Goal: Task Accomplishment & Management: Manage account settings

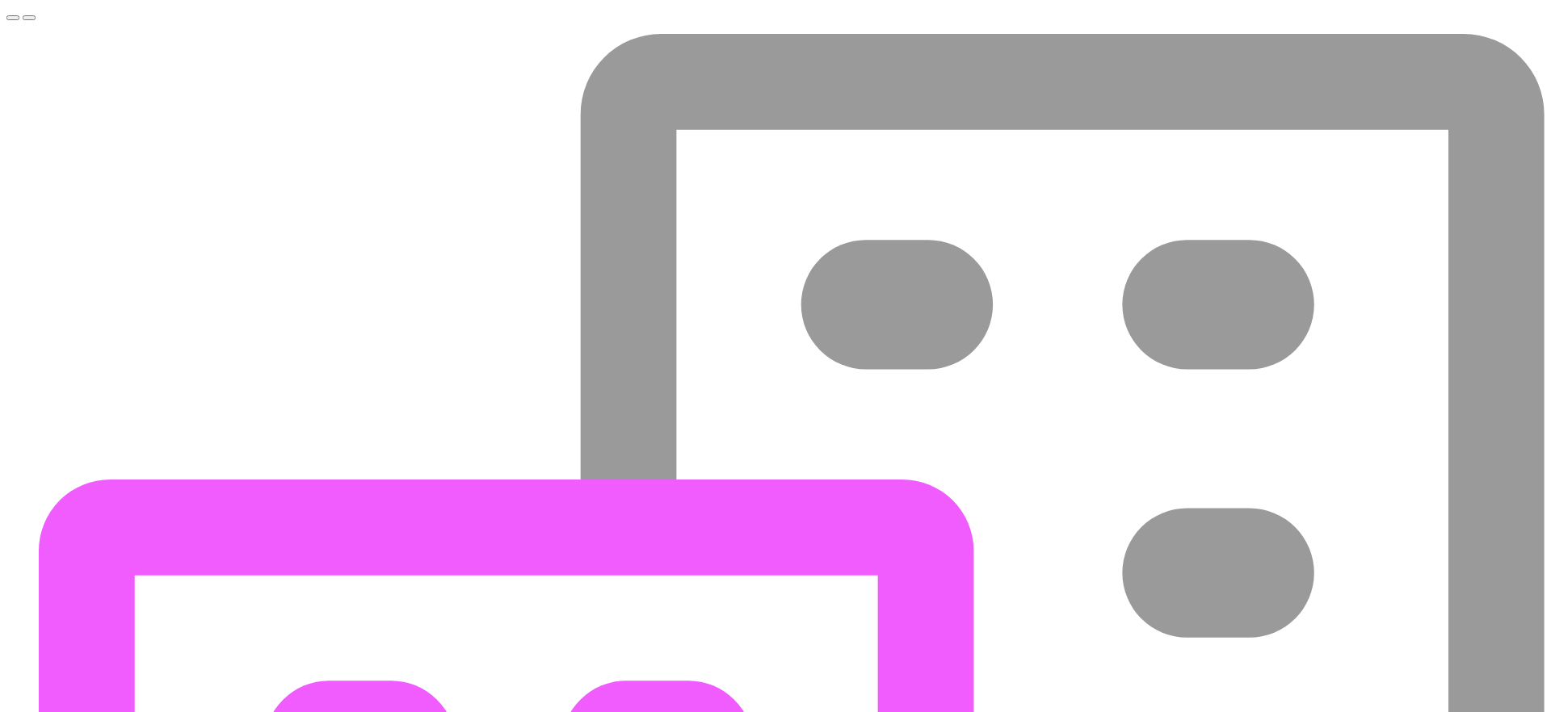
type input "[DATE]"
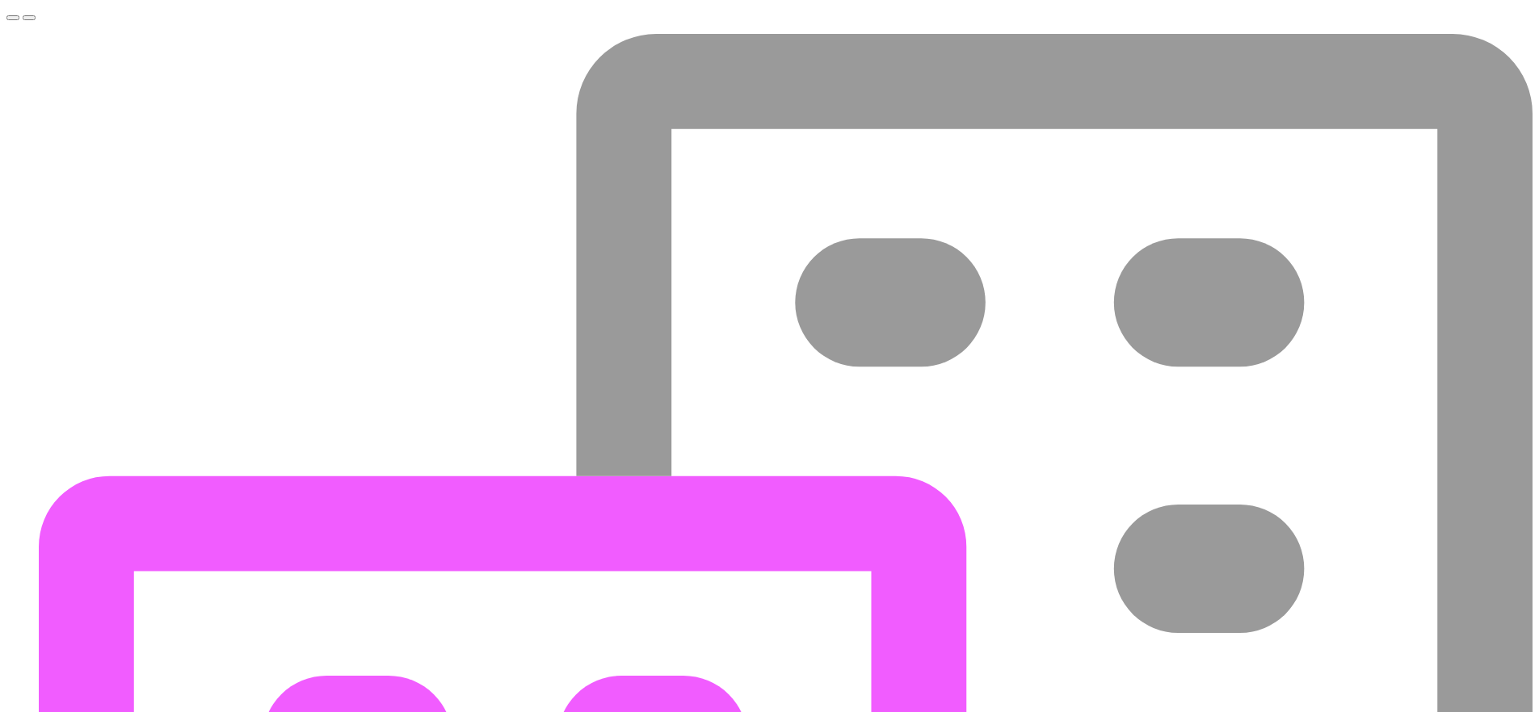
select select "COP"
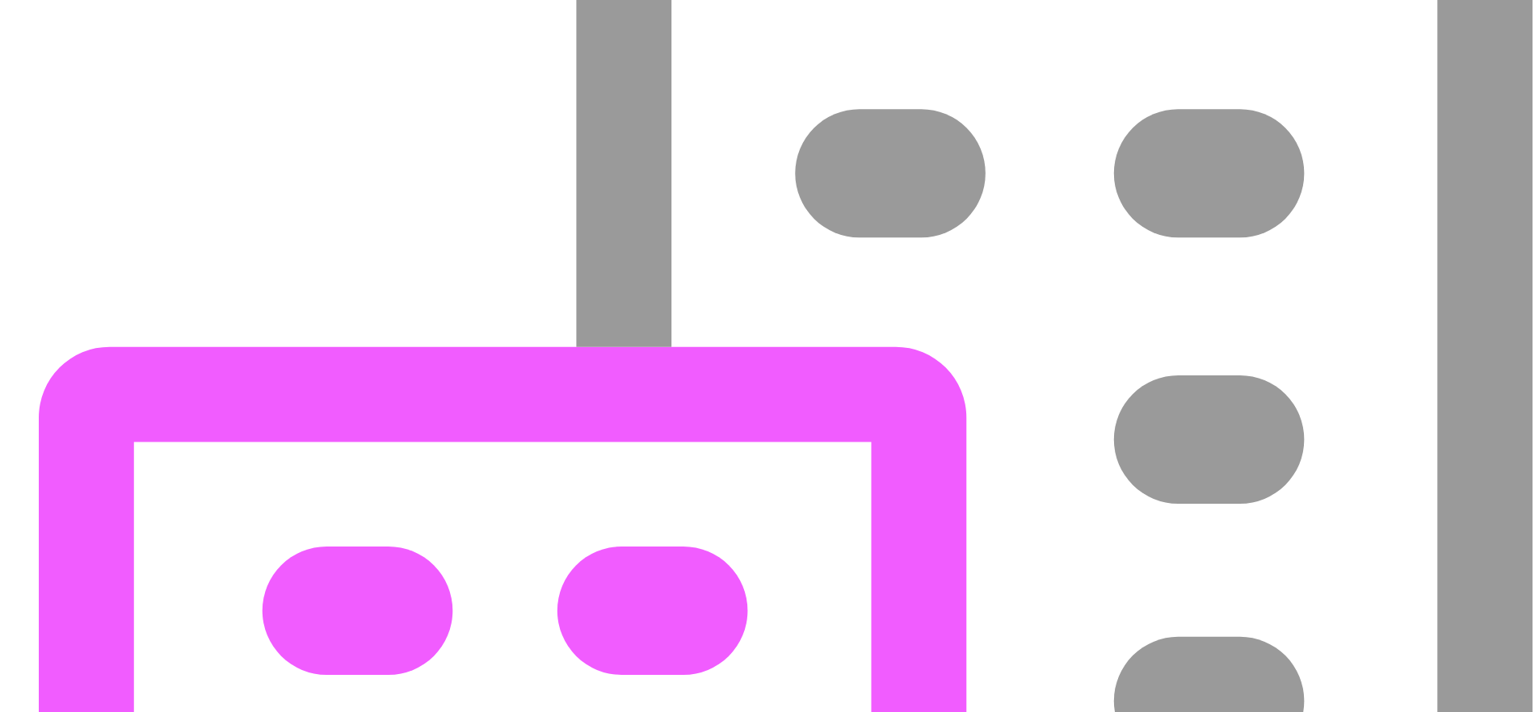
scroll to position [282, 0]
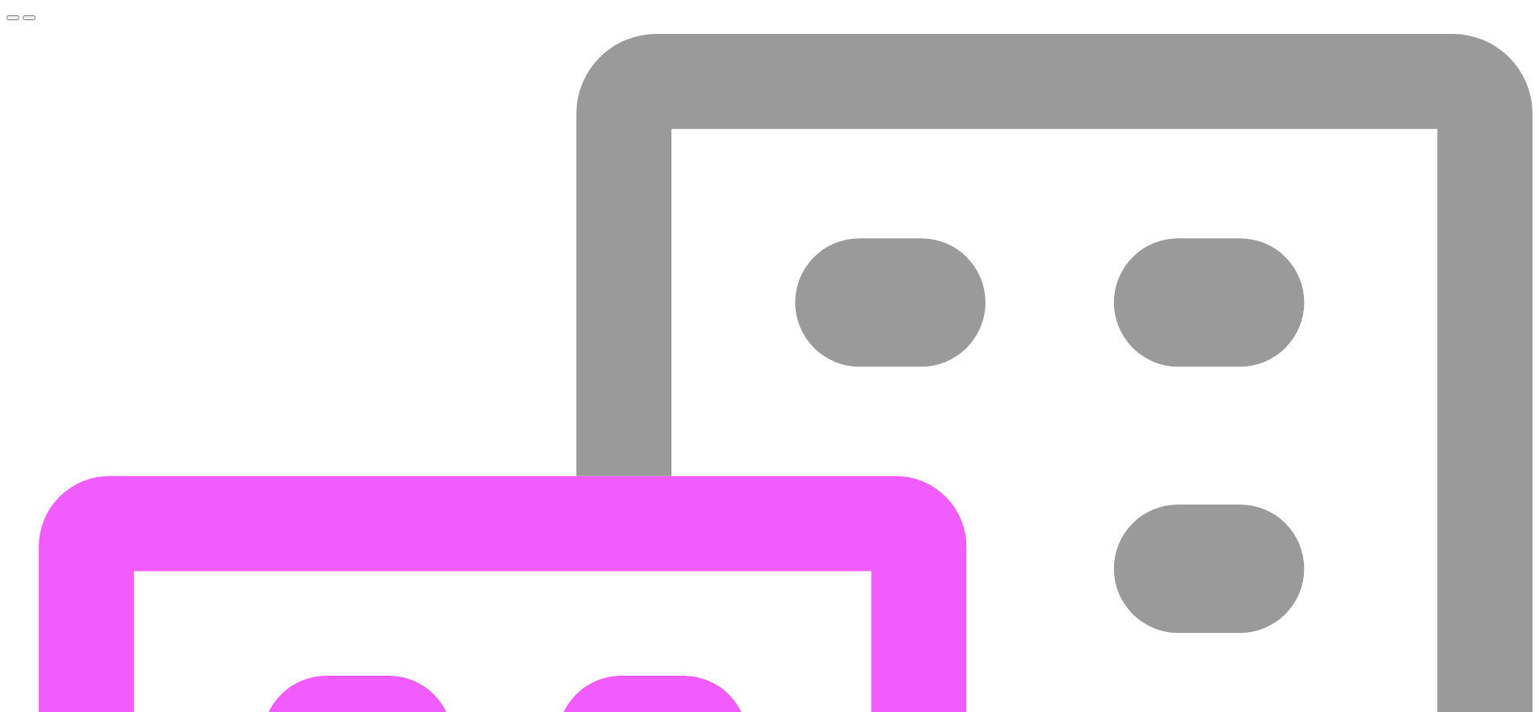
select select "siigo"
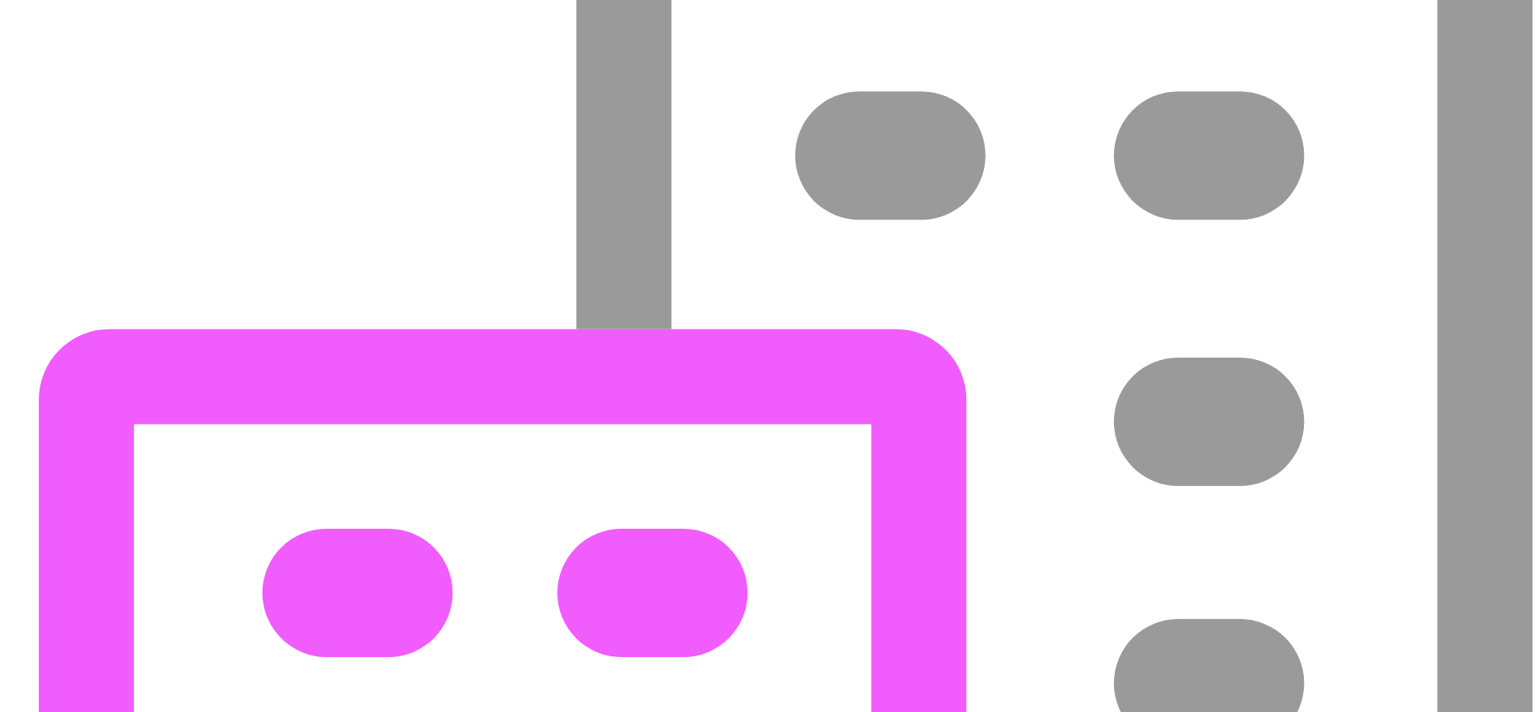
scroll to position [352, 0]
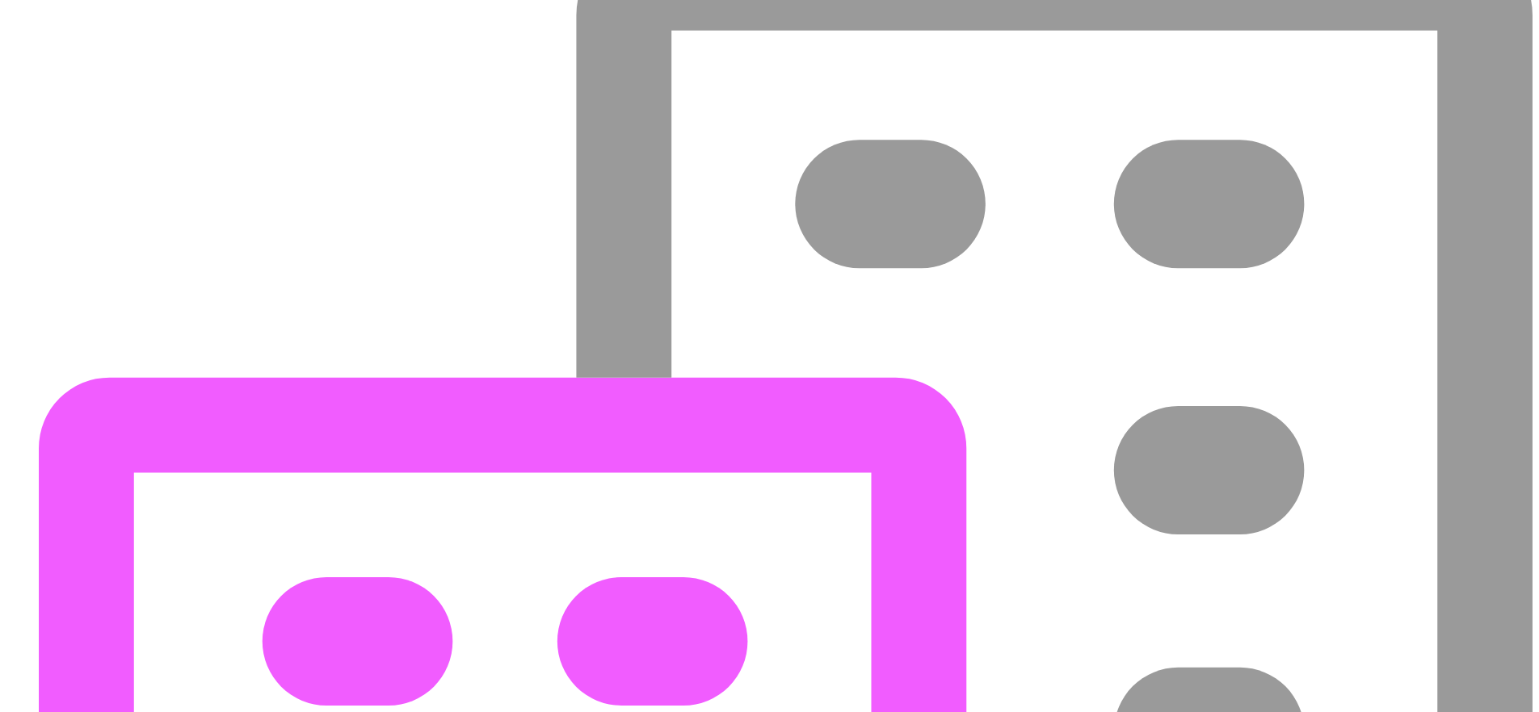
scroll to position [97, 0]
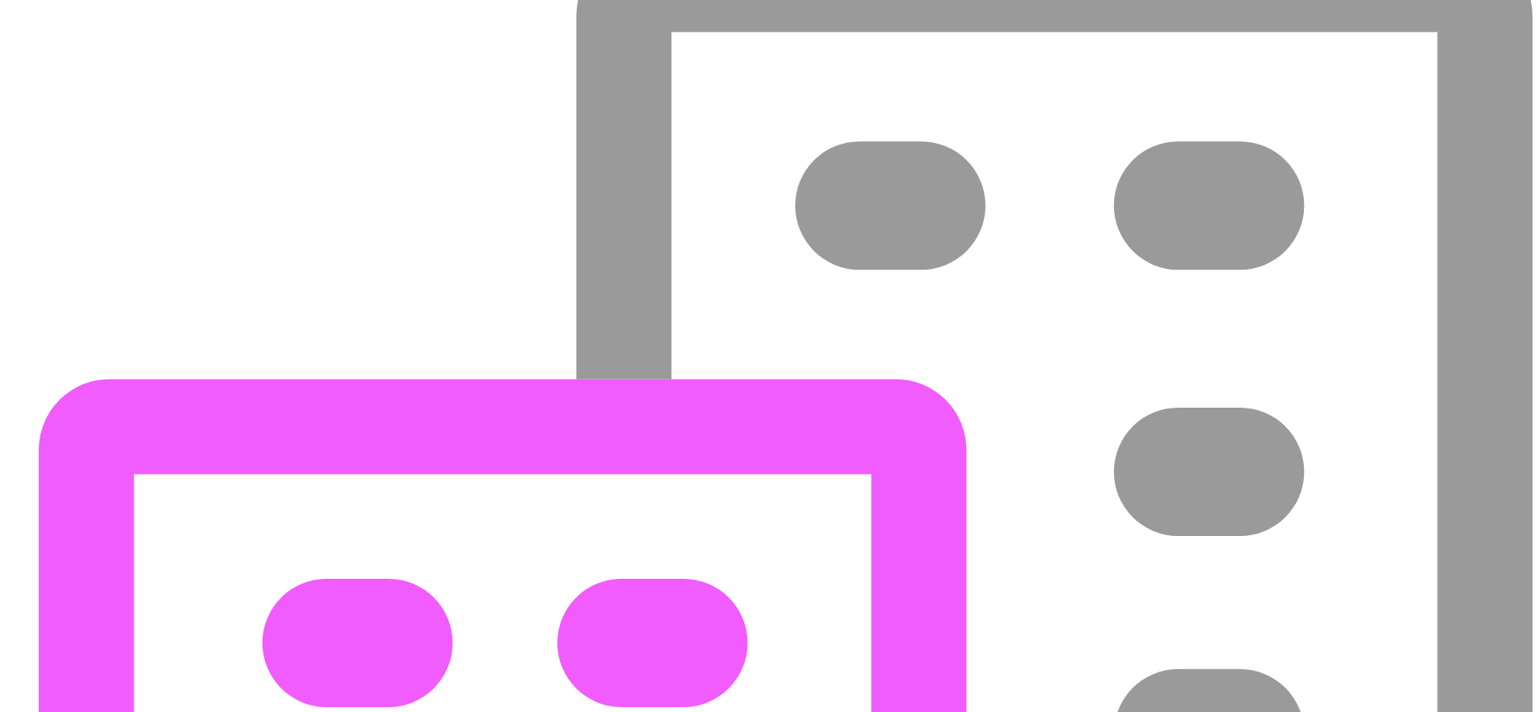
select select "quickbooks"
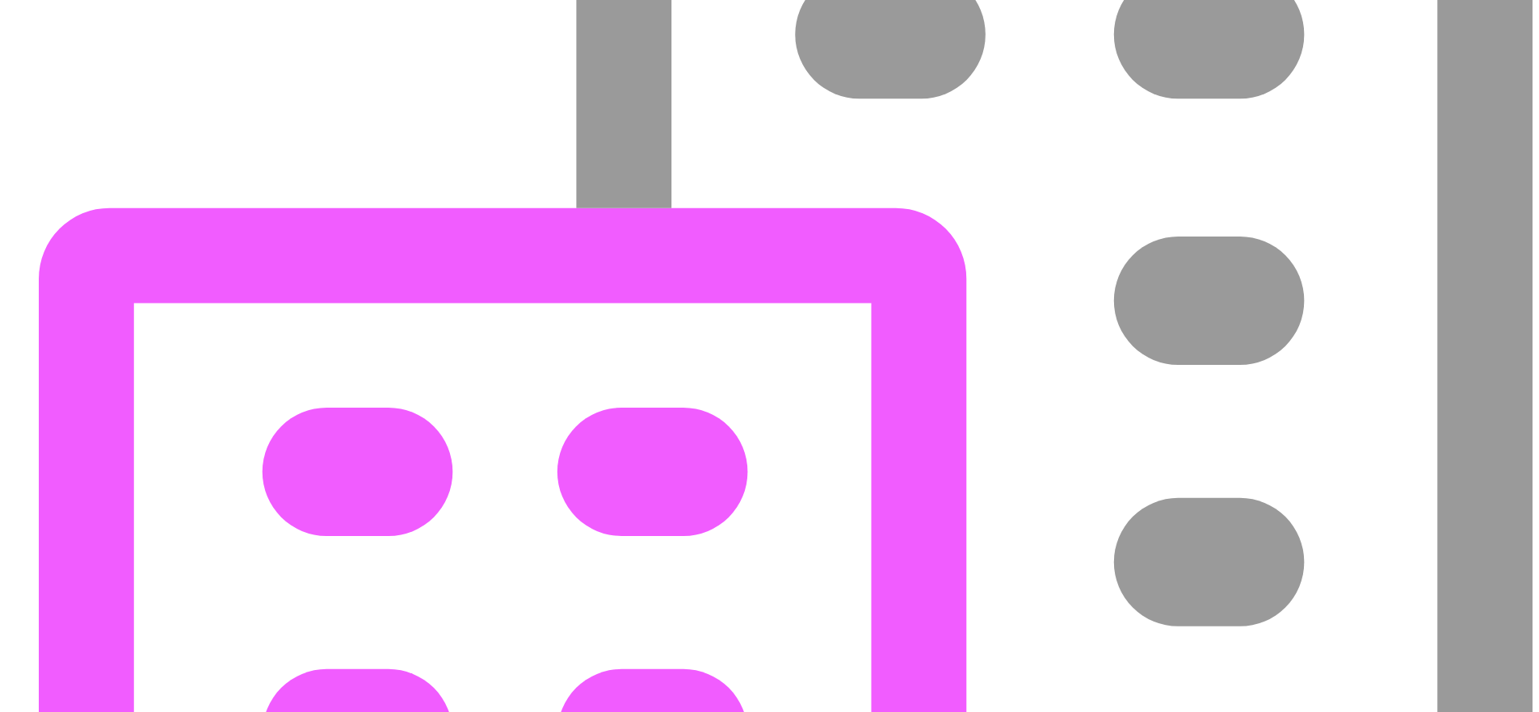
scroll to position [352, 0]
